Goal: Book appointment/travel/reservation

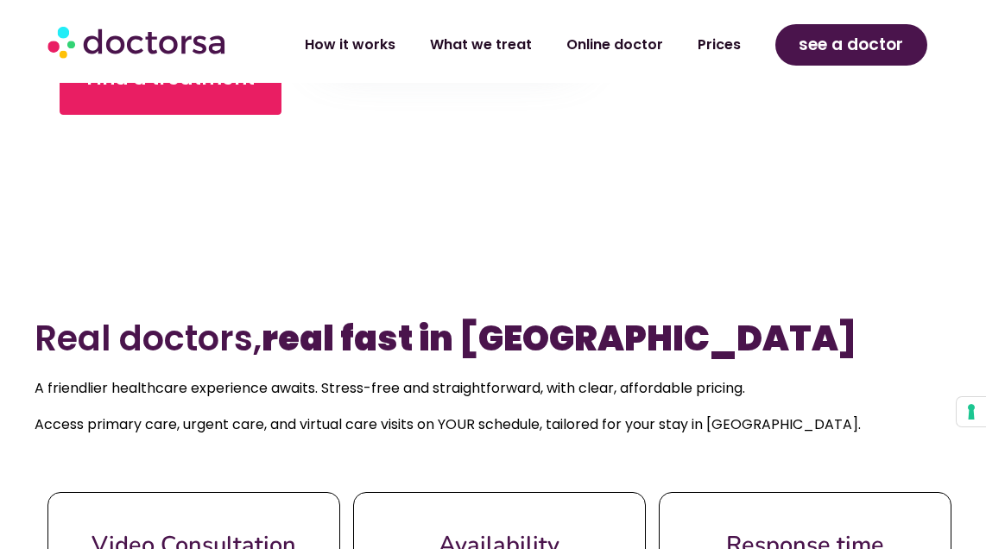
scroll to position [610, 0]
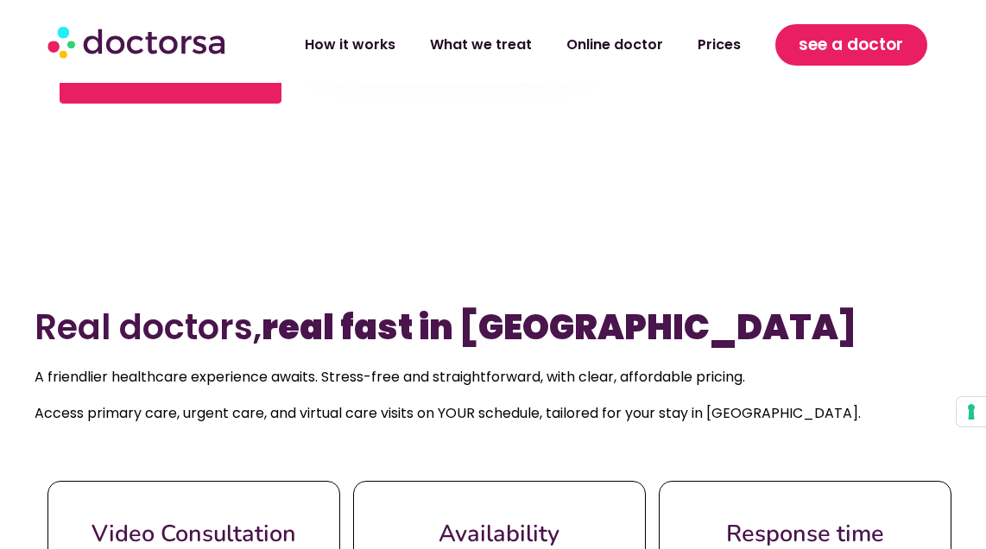
click at [813, 54] on span "see a doctor" at bounding box center [850, 45] width 104 height 28
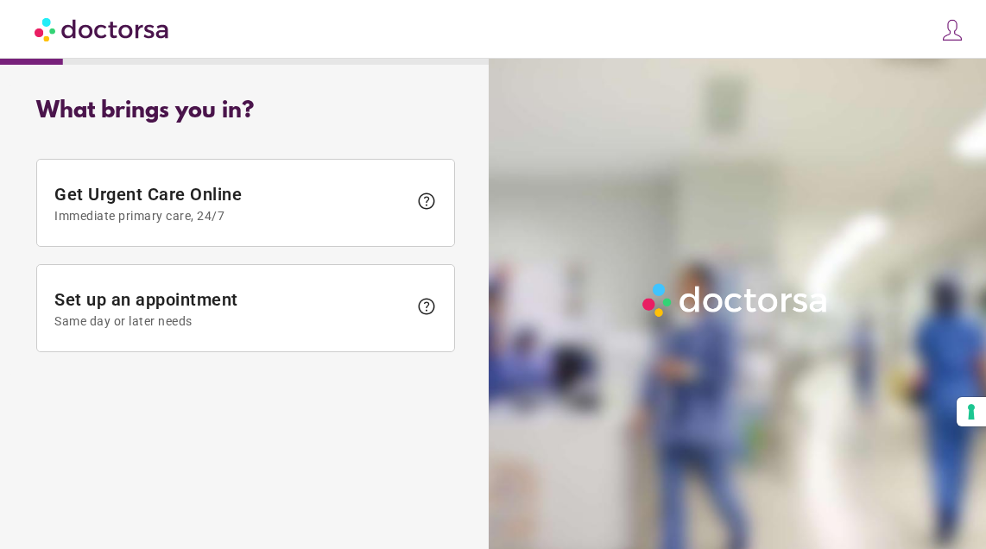
click at [942, 28] on img at bounding box center [952, 30] width 24 height 24
click at [942, 28] on div "close Log in Make a request Your appointments Your profile Welcome back Log in …" at bounding box center [493, 29] width 986 height 59
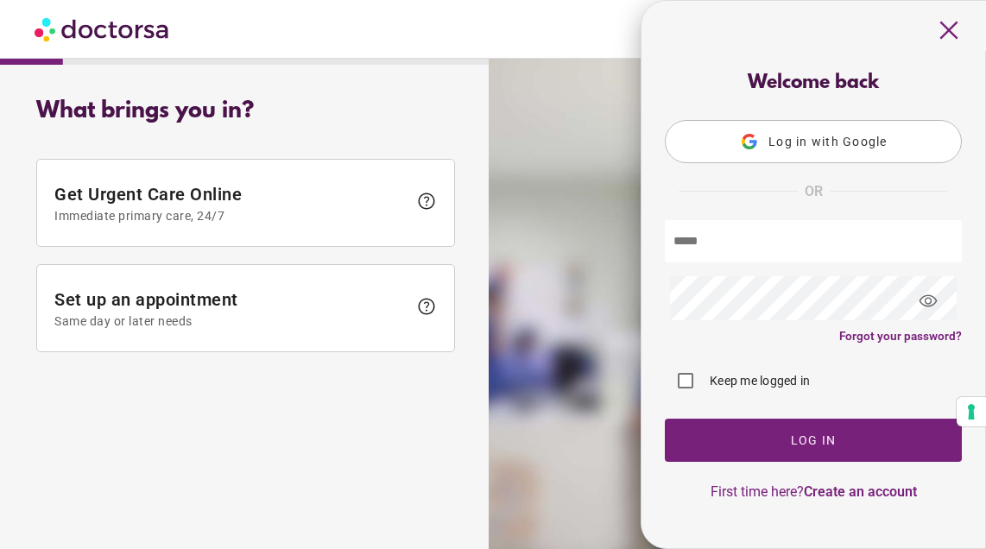
click at [745, 248] on input "text" at bounding box center [813, 241] width 297 height 42
type input "*"
click at [768, 142] on span "Log in with Google" at bounding box center [827, 142] width 119 height 14
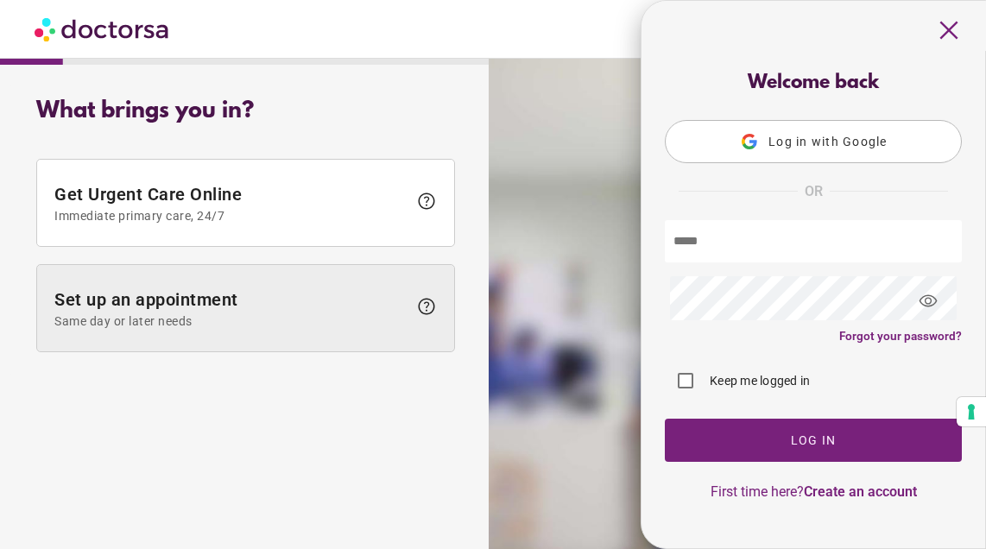
click at [159, 292] on span "Set up an appointment Same day or later needs" at bounding box center [230, 308] width 353 height 39
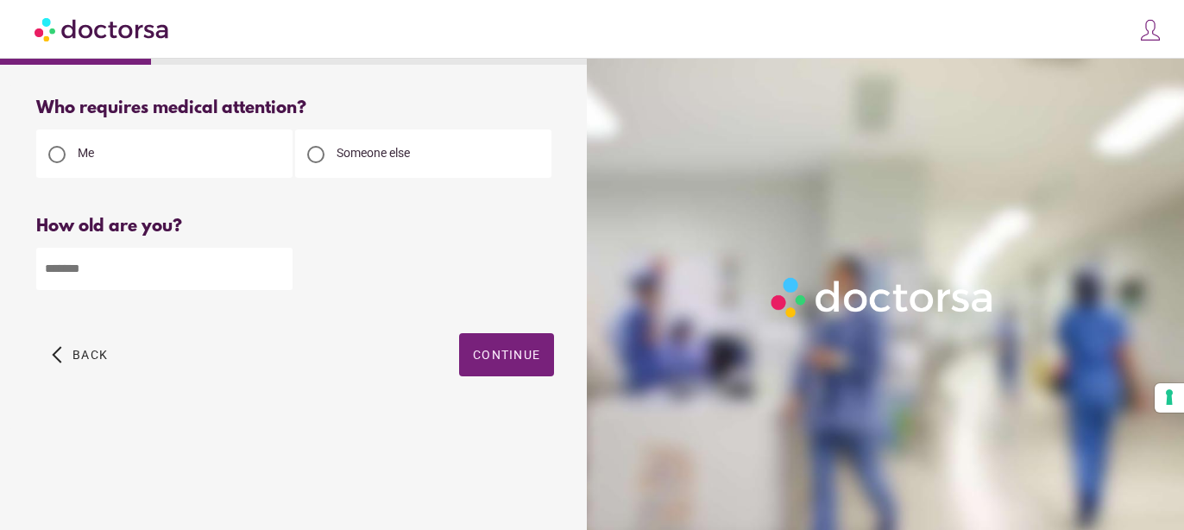
click at [101, 272] on input "number" at bounding box center [164, 269] width 256 height 42
type input "**"
click at [985, 38] on img at bounding box center [1150, 30] width 24 height 24
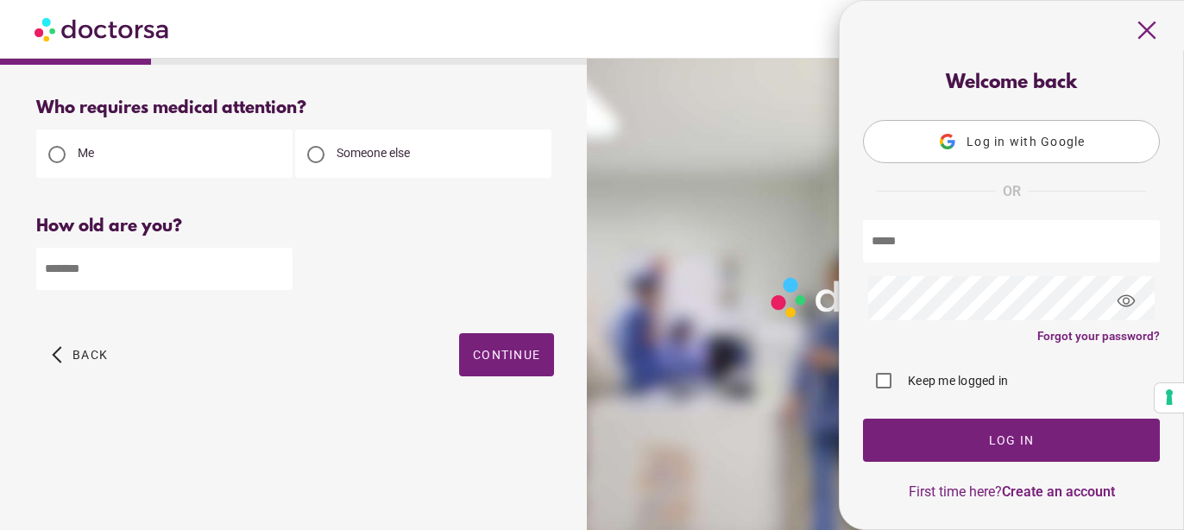
click at [902, 229] on input "text" at bounding box center [1011, 241] width 297 height 42
type input "**********"
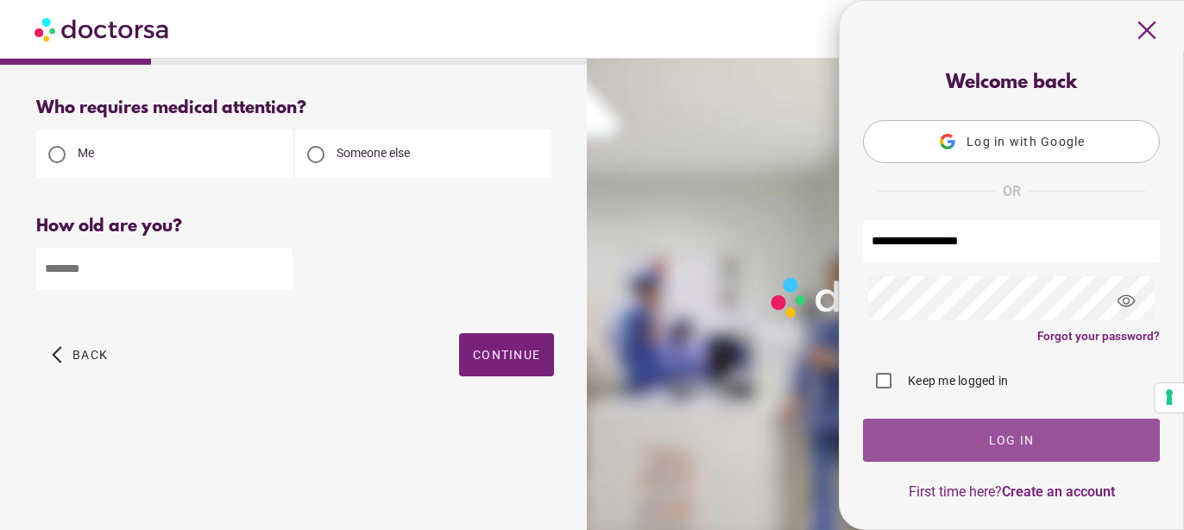
click at [950, 436] on span "button" at bounding box center [1011, 440] width 297 height 43
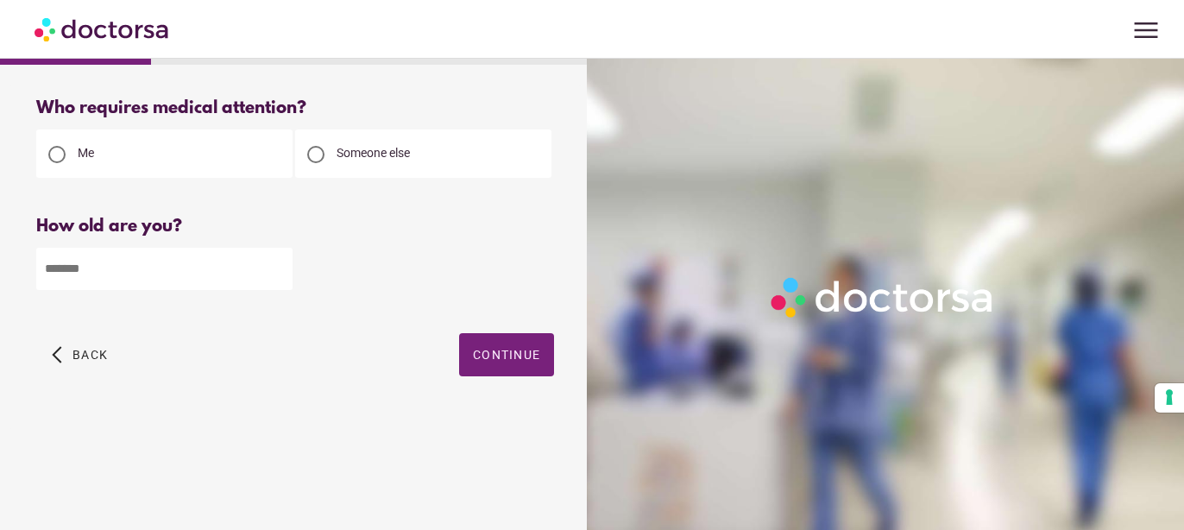
click at [1156, 36] on span "menu" at bounding box center [1146, 30] width 33 height 33
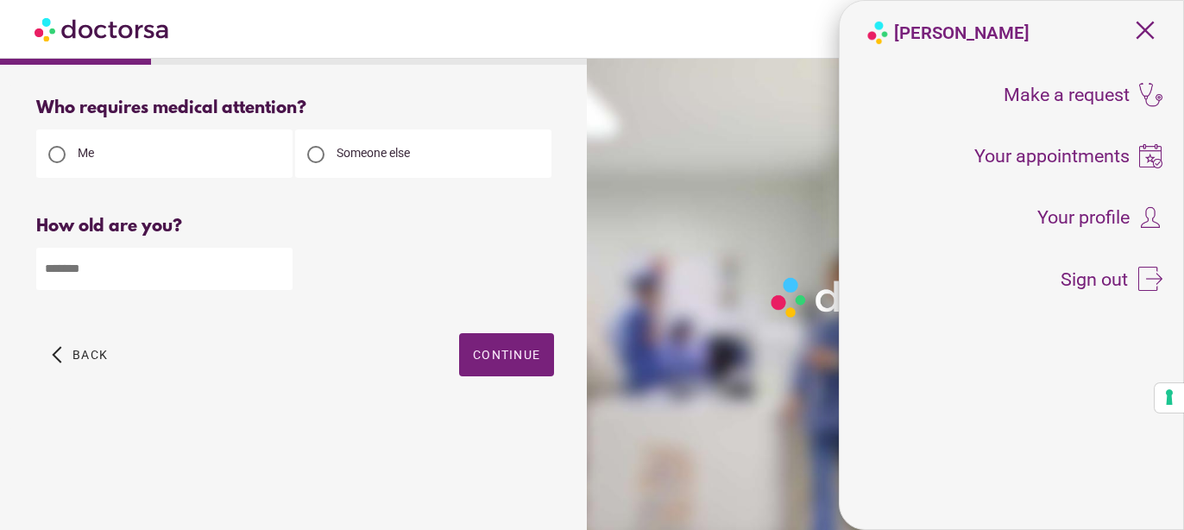
click at [1156, 36] on div "menu [PERSON_NAME] close Make a request [PERSON_NAME] To all doctors Your appoi…" at bounding box center [592, 29] width 1184 height 59
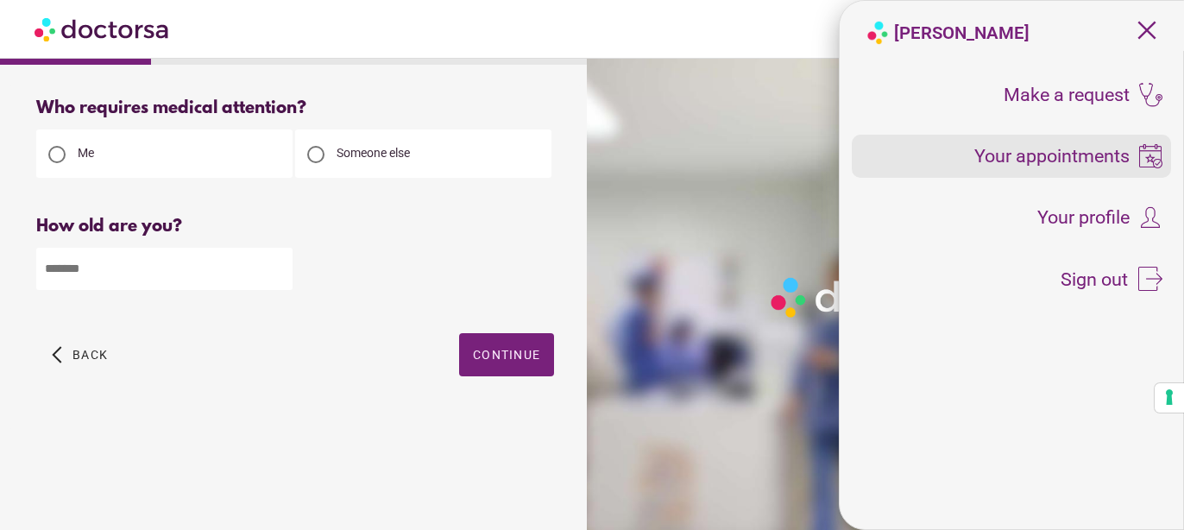
click at [1028, 150] on span "Your appointments" at bounding box center [1051, 156] width 155 height 19
